Goal: Navigation & Orientation: Understand site structure

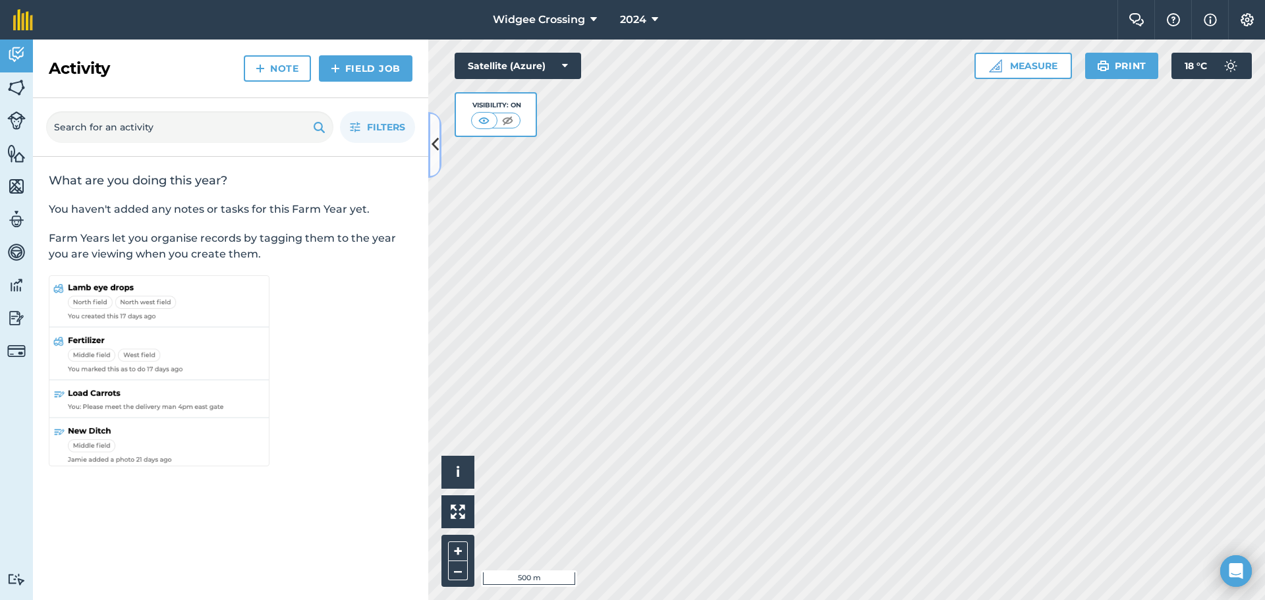
click at [433, 145] on icon at bounding box center [434, 144] width 7 height 23
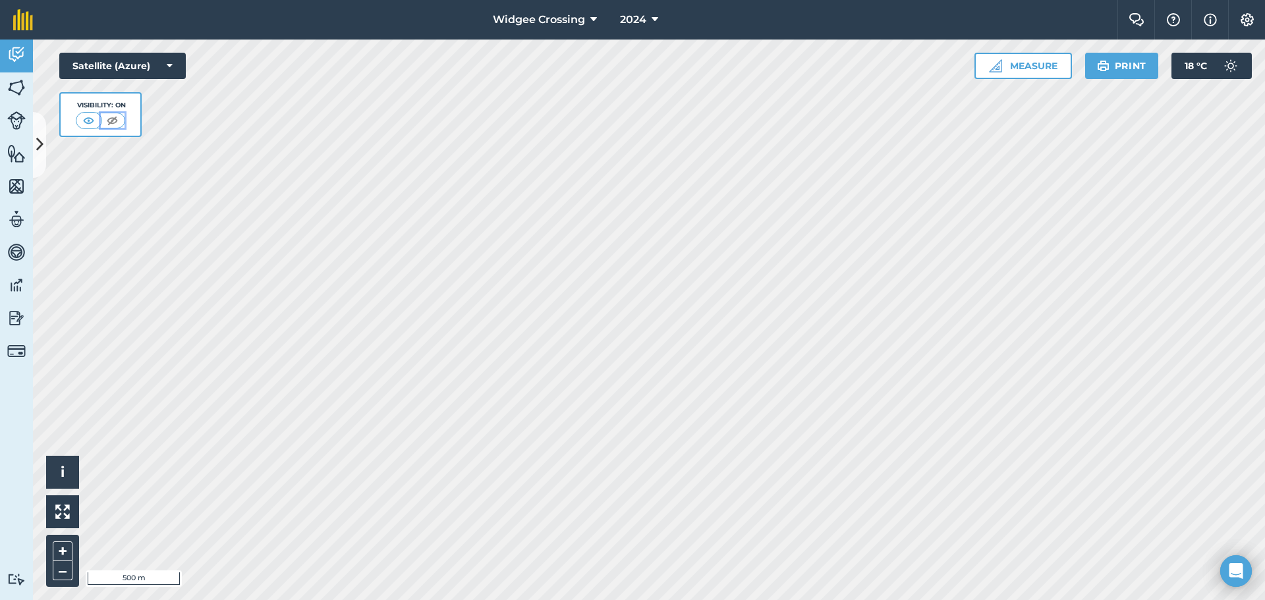
click at [113, 120] on img at bounding box center [112, 120] width 16 height 13
click at [94, 118] on img at bounding box center [89, 120] width 16 height 13
click at [21, 58] on img at bounding box center [16, 55] width 18 height 20
click at [16, 55] on img at bounding box center [16, 55] width 18 height 20
click at [39, 140] on icon at bounding box center [39, 144] width 7 height 23
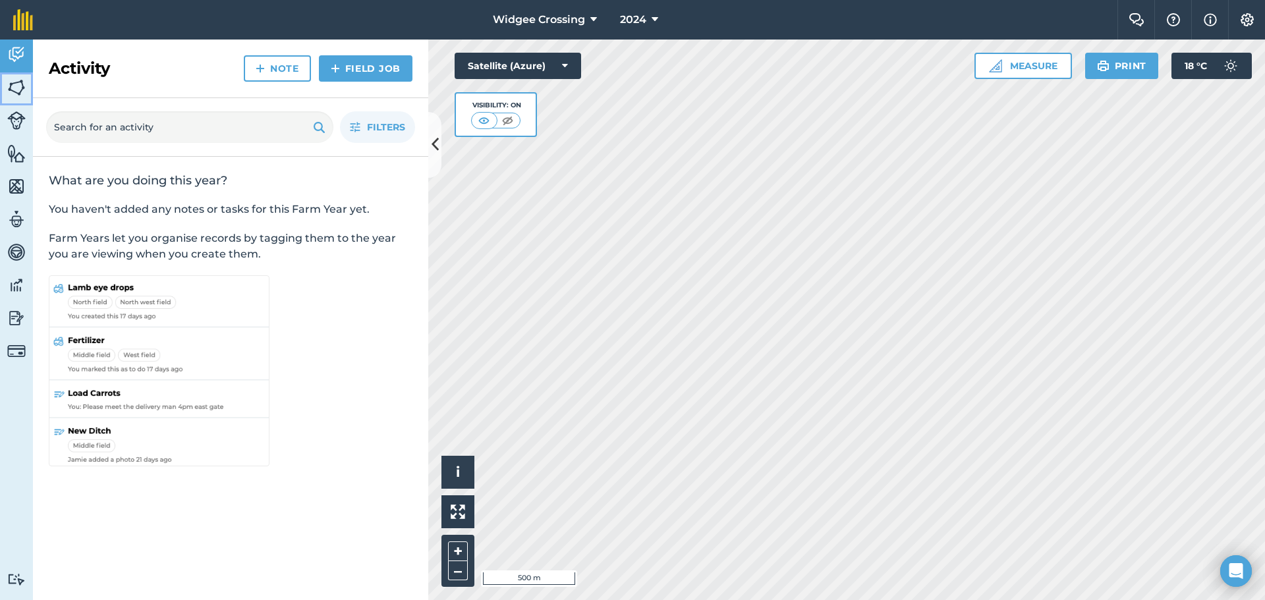
click at [19, 86] on img at bounding box center [16, 88] width 18 height 20
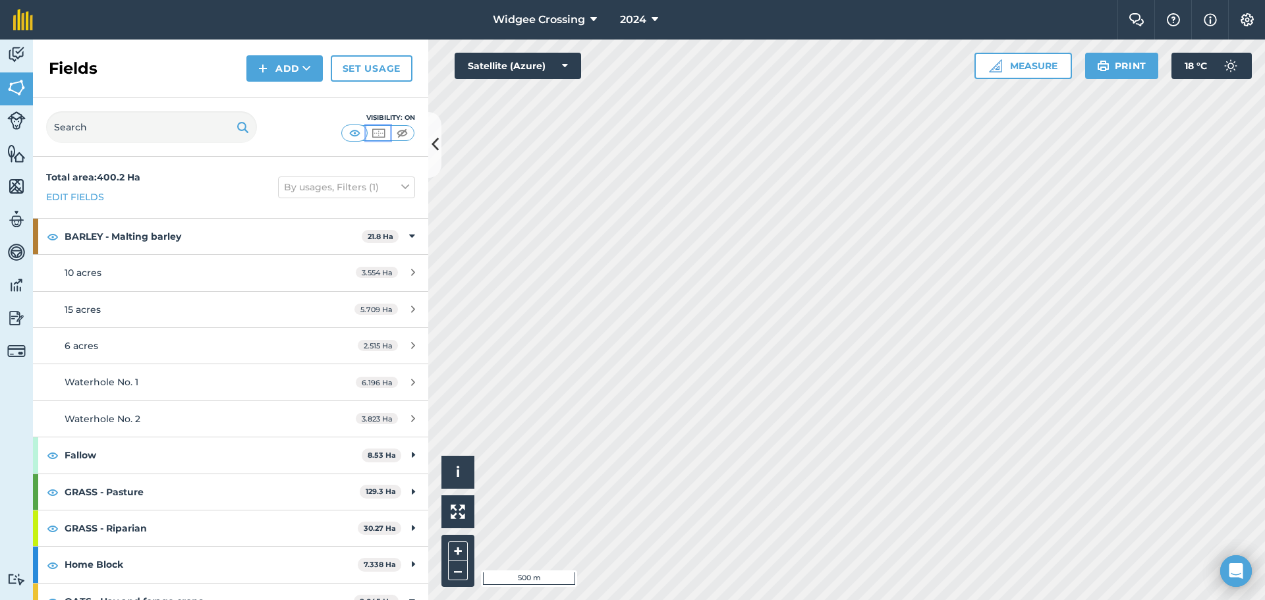
click at [380, 130] on img at bounding box center [378, 132] width 16 height 13
click at [47, 235] on img at bounding box center [53, 237] width 12 height 16
click at [52, 453] on img at bounding box center [53, 455] width 12 height 16
drag, startPoint x: 51, startPoint y: 493, endPoint x: 53, endPoint y: 517, distance: 24.4
click at [51, 494] on img at bounding box center [53, 492] width 12 height 16
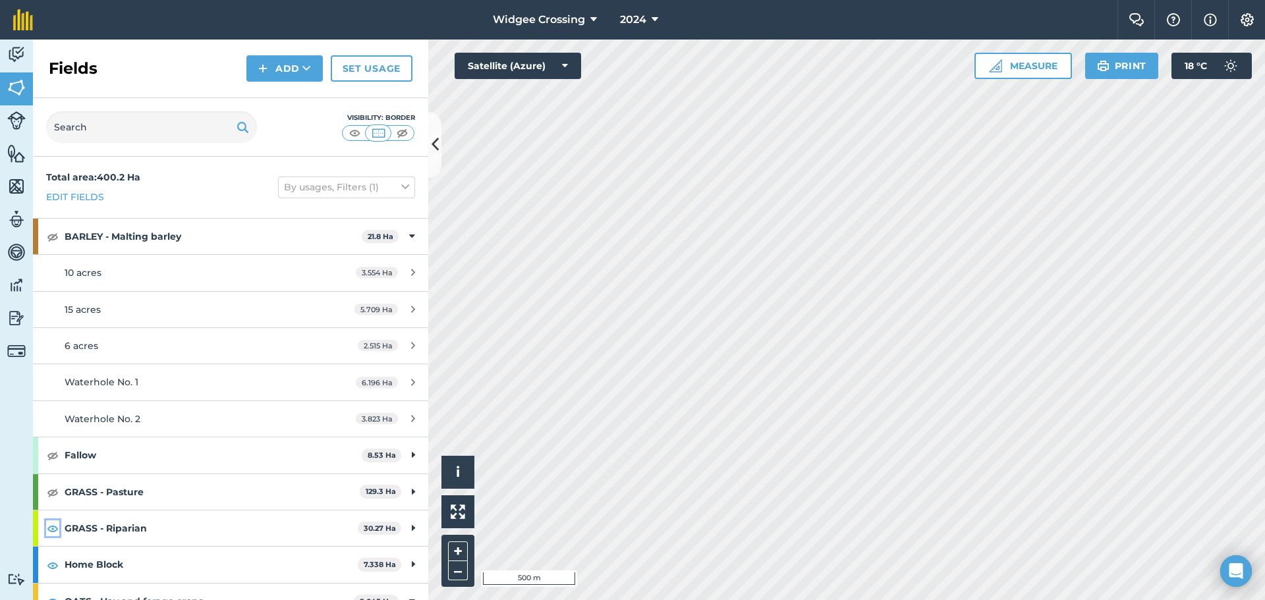
click at [50, 530] on img at bounding box center [53, 528] width 12 height 16
click at [51, 566] on img at bounding box center [53, 565] width 12 height 16
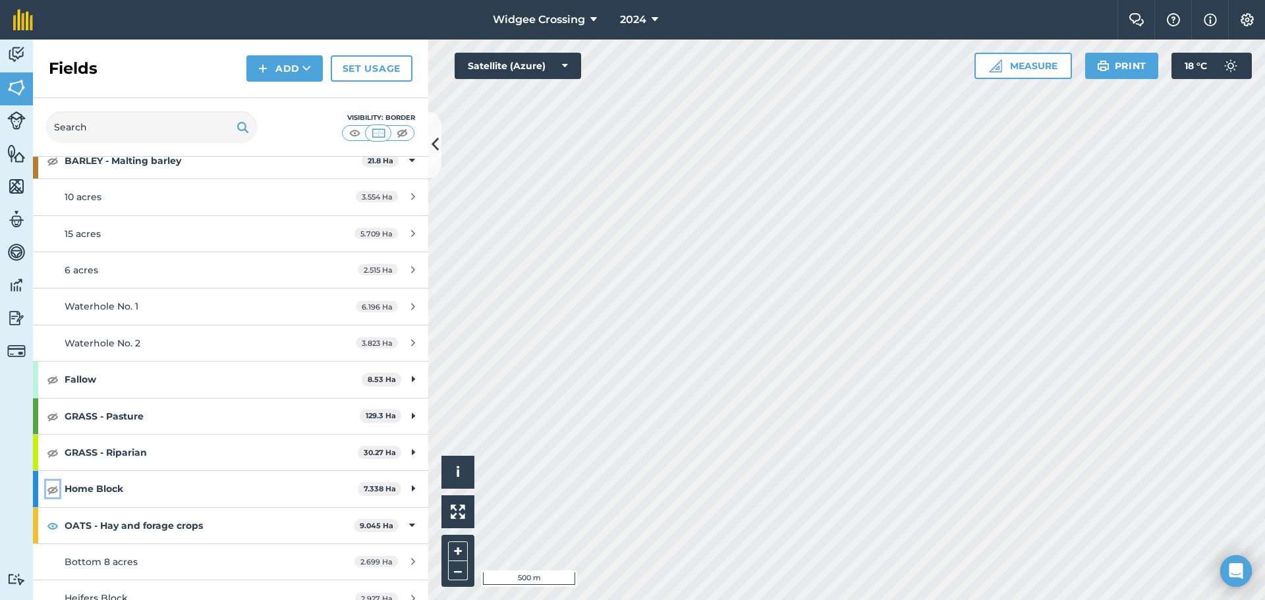
scroll to position [165, 0]
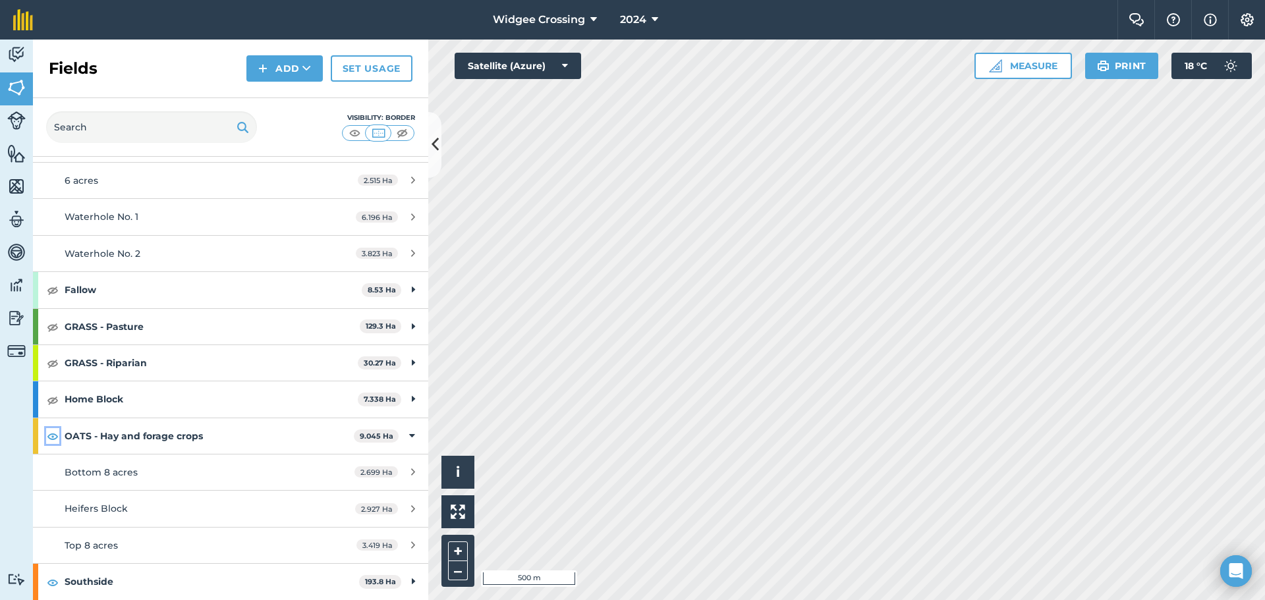
click at [49, 435] on img at bounding box center [53, 436] width 12 height 16
click at [49, 579] on img at bounding box center [53, 582] width 12 height 16
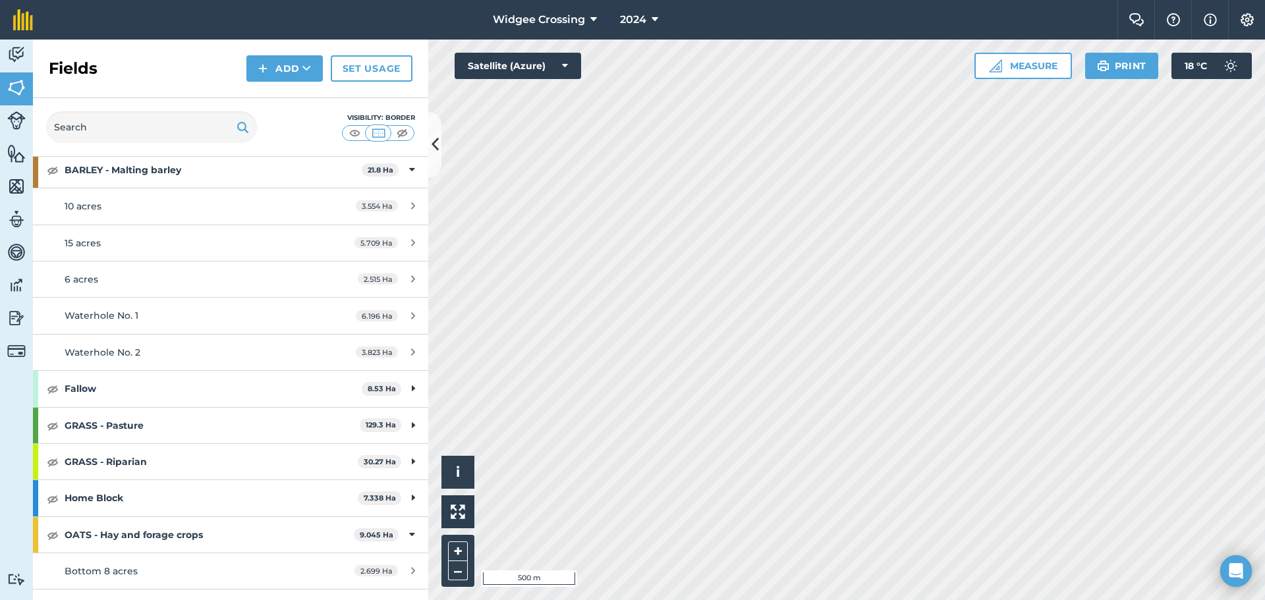
scroll to position [0, 0]
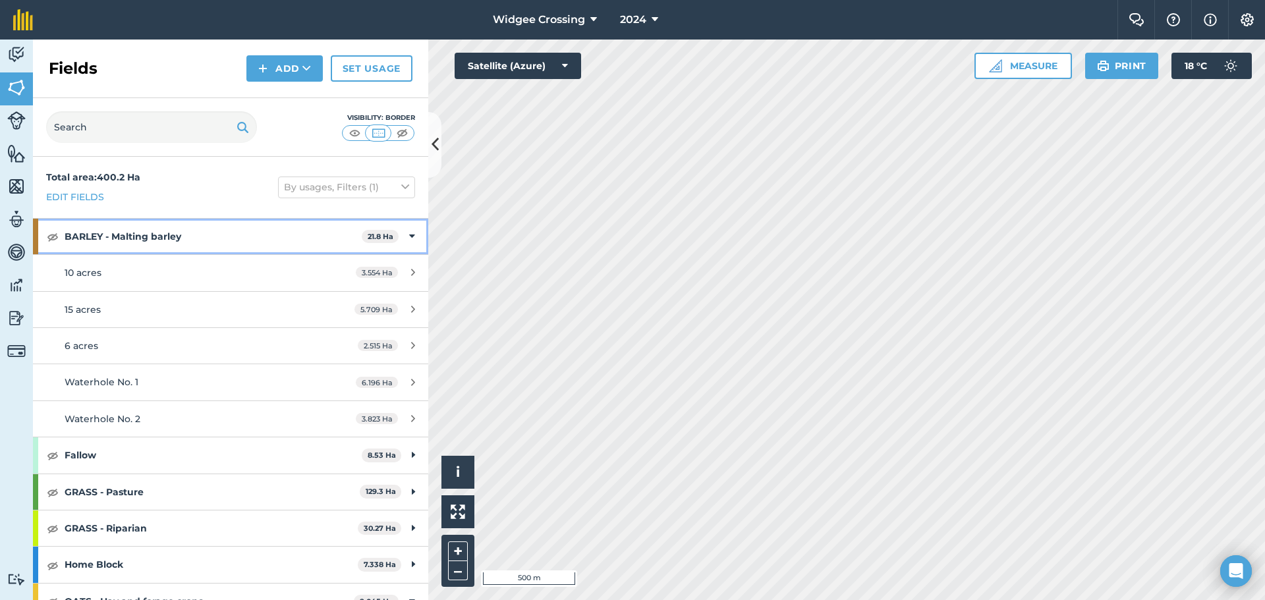
click at [409, 234] on icon at bounding box center [412, 236] width 6 height 14
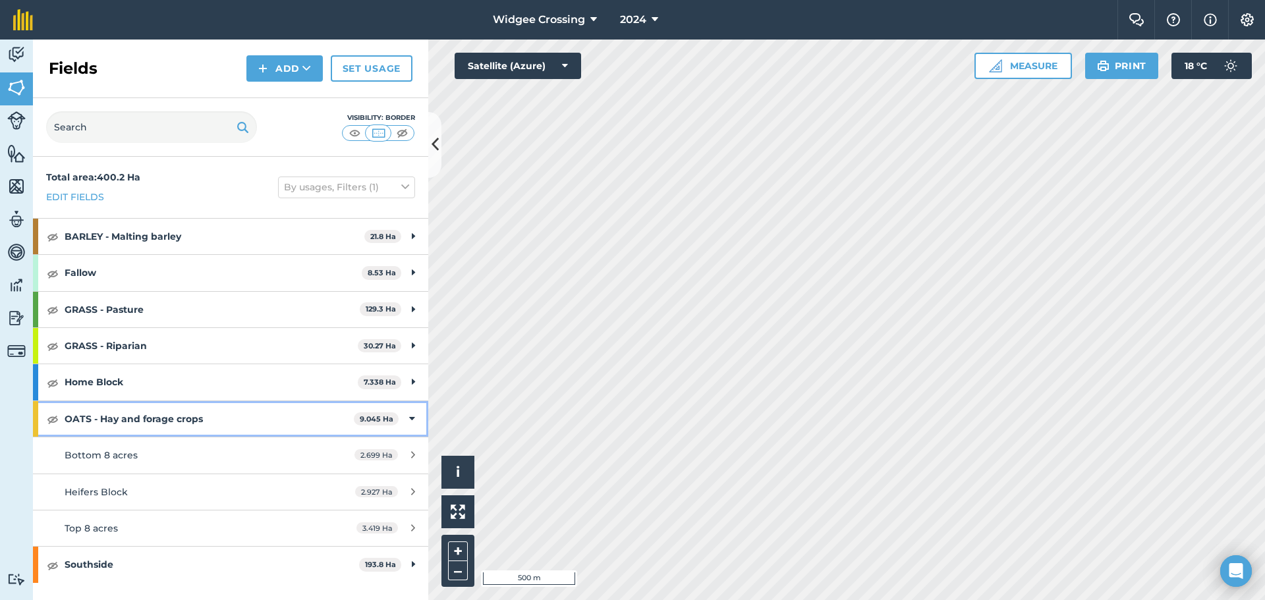
click at [408, 414] on div "OATS - Hay and forage crops 9.045 Ha" at bounding box center [230, 419] width 395 height 36
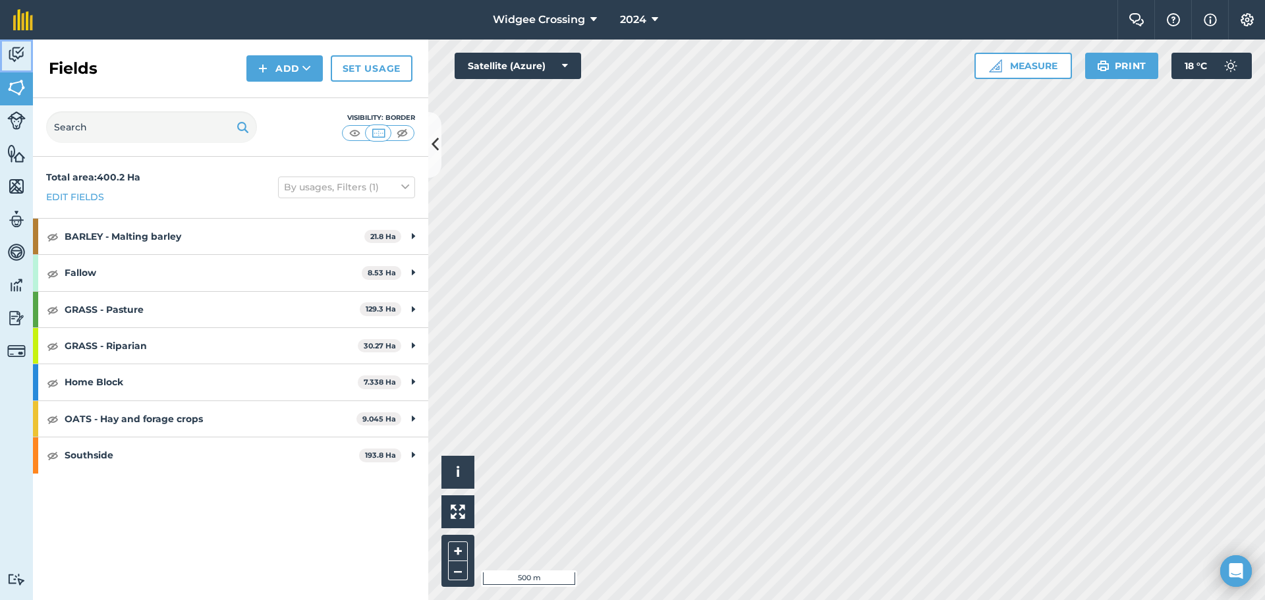
click at [21, 51] on img at bounding box center [16, 55] width 18 height 20
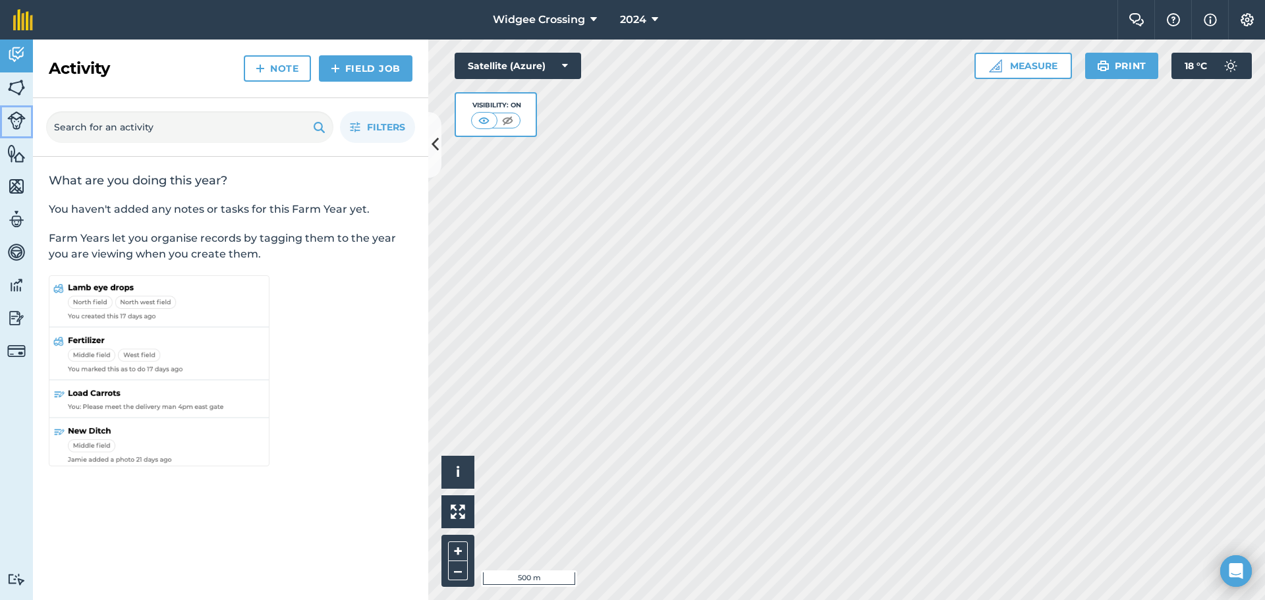
click at [16, 119] on img at bounding box center [16, 120] width 18 height 18
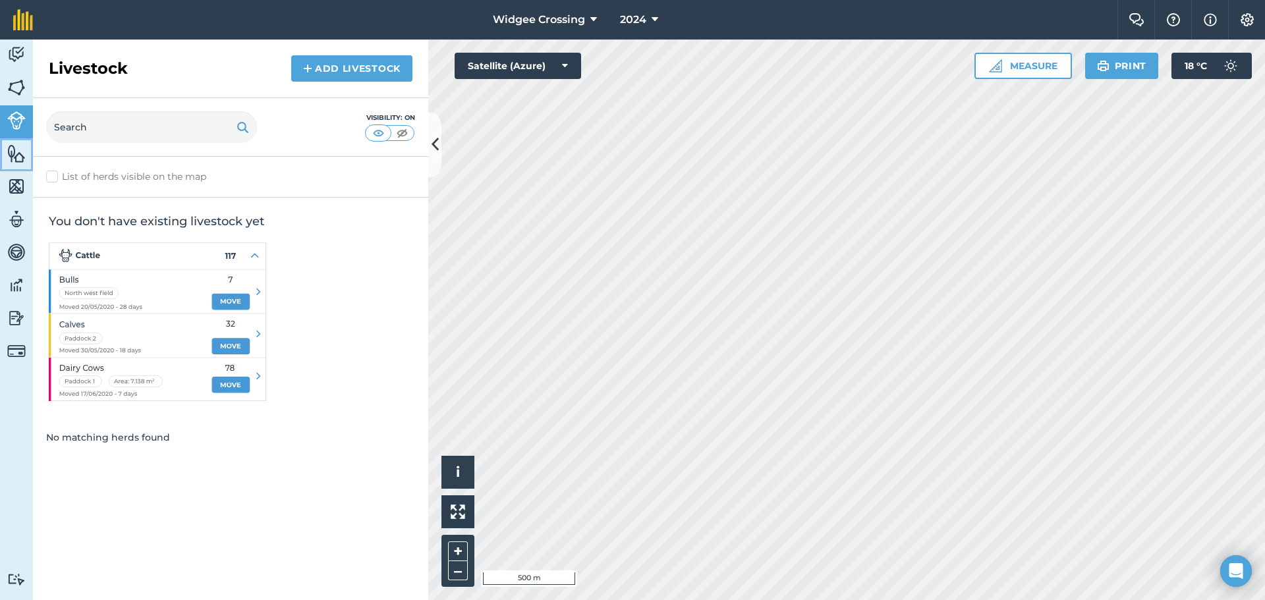
click at [16, 153] on img at bounding box center [16, 154] width 18 height 20
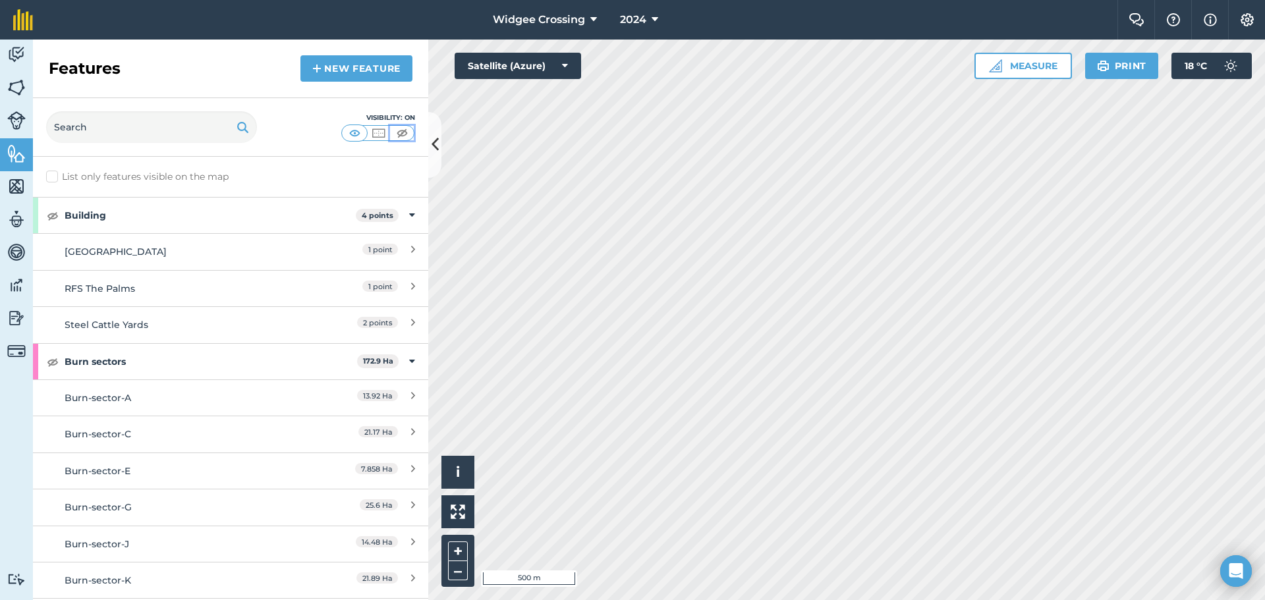
click at [404, 132] on img at bounding box center [402, 132] width 16 height 13
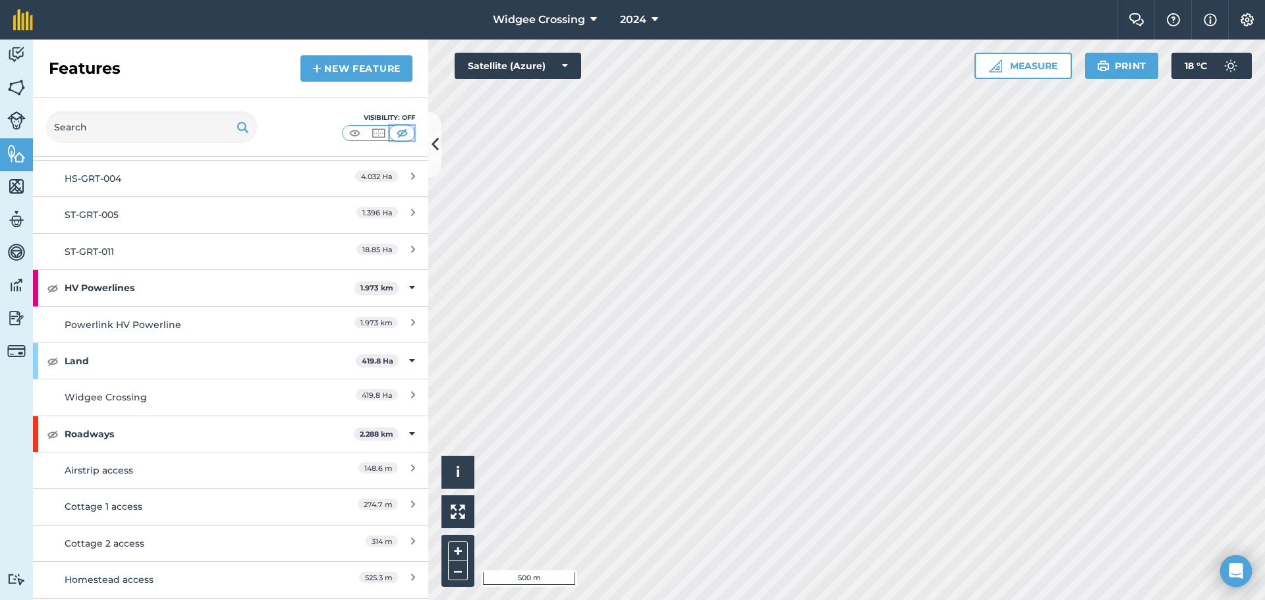
scroll to position [2569, 0]
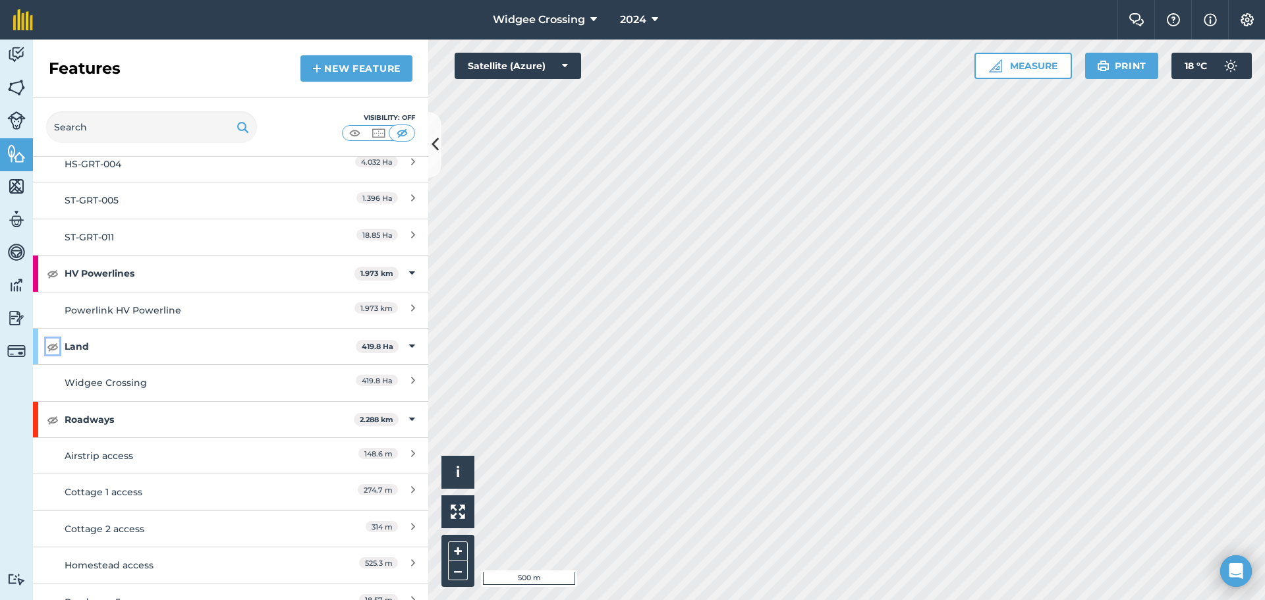
click at [51, 346] on img at bounding box center [53, 347] width 12 height 16
click at [381, 130] on img at bounding box center [378, 132] width 16 height 13
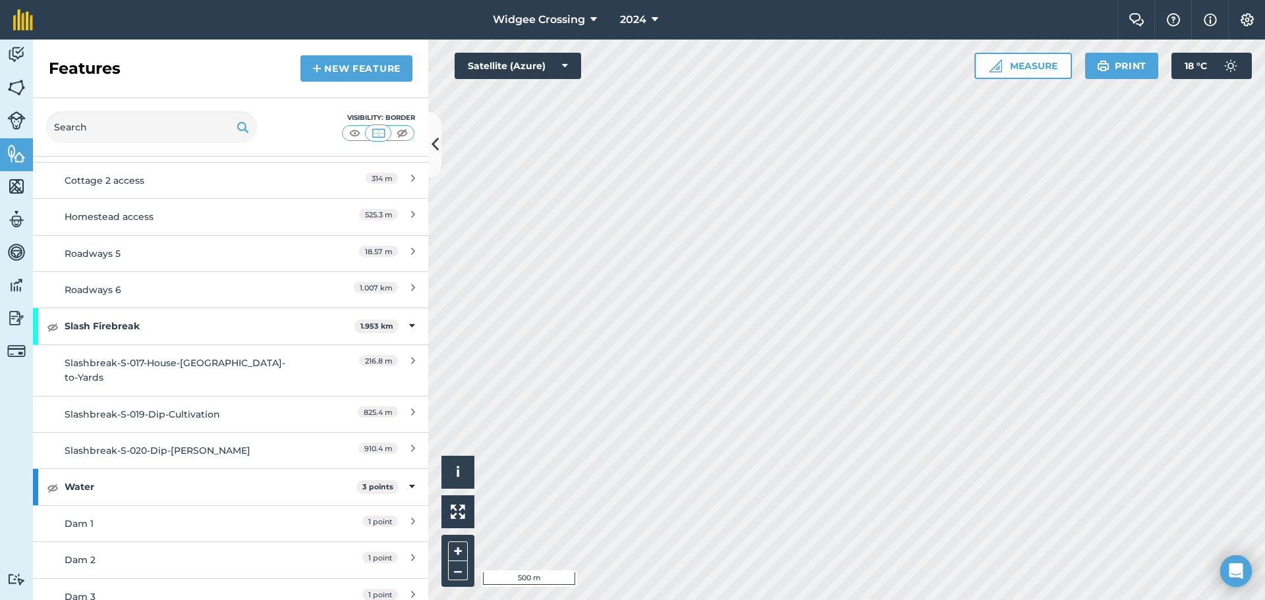
scroll to position [2588, 0]
